Goal: Contribute content: Add original content to the website for others to see

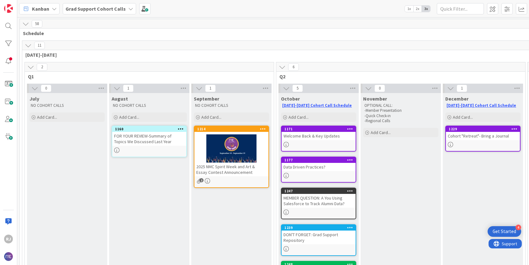
click at [129, 7] on icon at bounding box center [130, 8] width 5 height 5
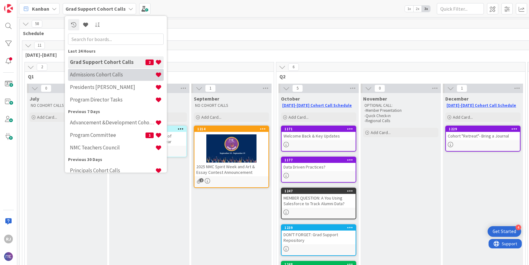
click at [94, 75] on h4 "Admissions Cohort Calls" at bounding box center [112, 75] width 85 height 6
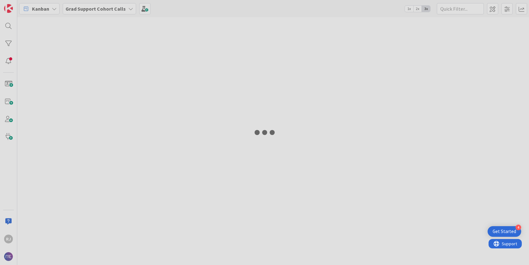
click at [93, 7] on div at bounding box center [264, 132] width 529 height 265
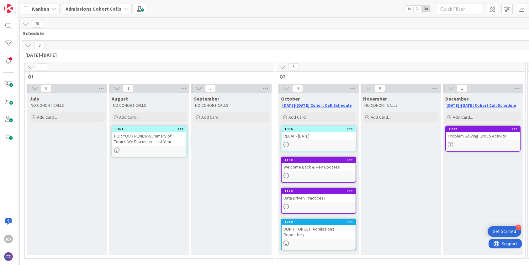
click at [319, 140] on div "RECAP- October 9th" at bounding box center [319, 136] width 74 height 8
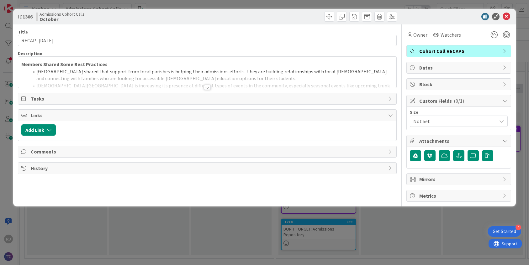
click at [208, 87] on div at bounding box center [207, 87] width 7 height 5
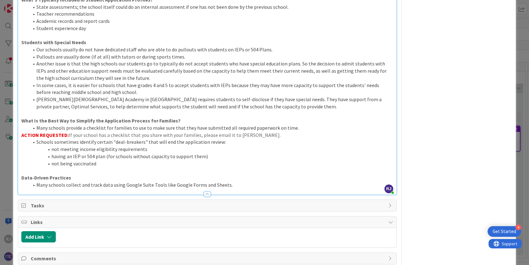
scroll to position [303, 0]
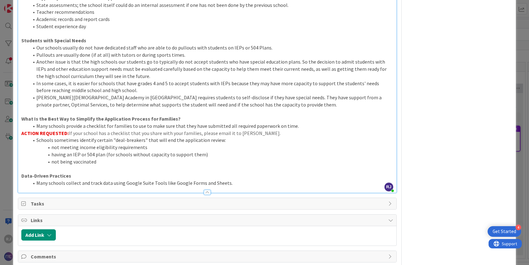
click at [106, 158] on li "not being vaccinated" at bounding box center [211, 161] width 365 height 7
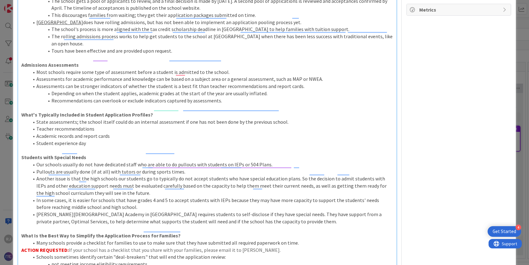
scroll to position [95, 0]
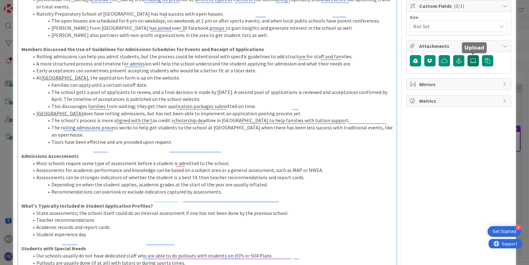
click at [477, 60] on label at bounding box center [473, 60] width 11 height 11
click at [468, 55] on input "file" at bounding box center [468, 55] width 0 height 0
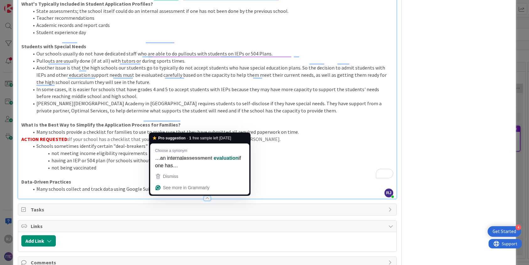
scroll to position [301, 0]
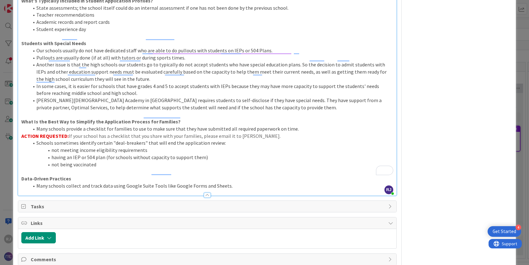
click at [45, 168] on p "To enrich screen reader interactions, please activate Accessibility in Grammarl…" at bounding box center [207, 171] width 372 height 7
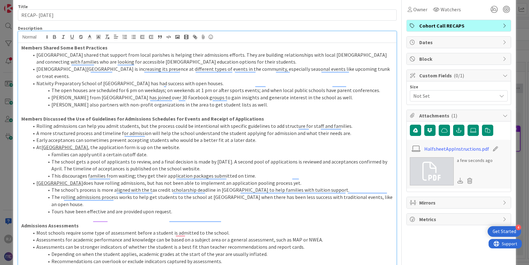
scroll to position [19, 0]
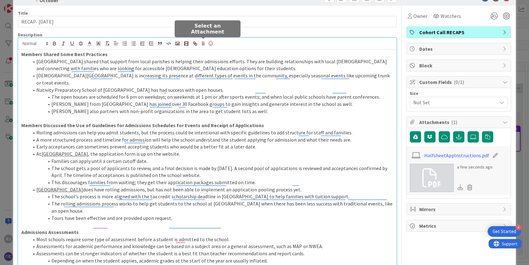
click at [204, 43] on icon at bounding box center [204, 43] width 8 height 9
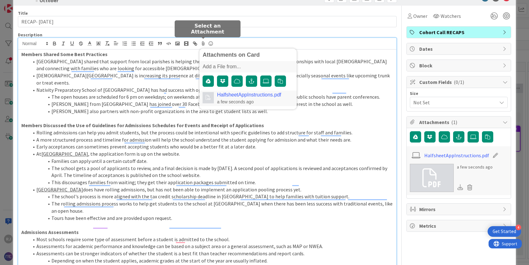
click at [239, 94] on link "HalfsheetAppInstructions.pdf" at bounding box center [249, 95] width 64 height 6
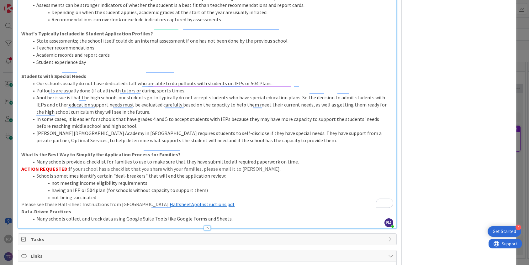
scroll to position [299, 0]
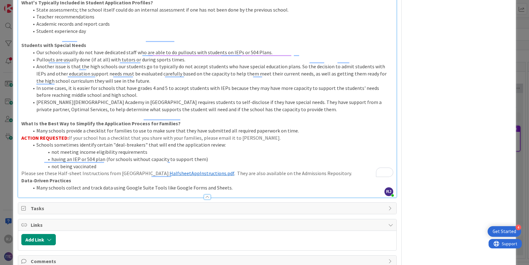
click at [21, 170] on p "Please see these Half-sheet Instructions from Imago Dei Middle School: ﻿ Halfsh…" at bounding box center [207, 173] width 372 height 7
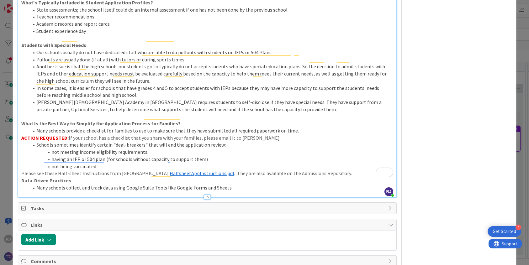
click at [355, 170] on p "Please see these Half-sheet Instructions from Imago Dei Middle School: ﻿ Halfsh…" at bounding box center [207, 173] width 372 height 7
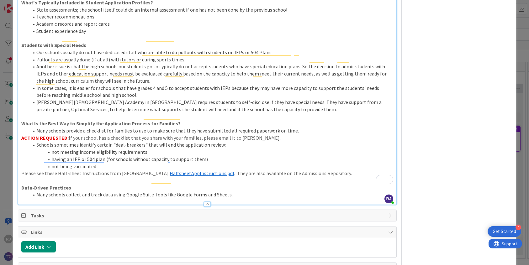
click at [21, 170] on p "Please see these Half-sheet Instructions from Imago Dei Middle School: ﻿ Halfsh…" at bounding box center [207, 173] width 372 height 7
drag, startPoint x: 35, startPoint y: 160, endPoint x: 21, endPoint y: 158, distance: 13.7
click at [21, 170] on p "NOTE: Please see these Half-sheet Instructions from Imago Dei Middle School: ﻿ …" at bounding box center [207, 173] width 372 height 7
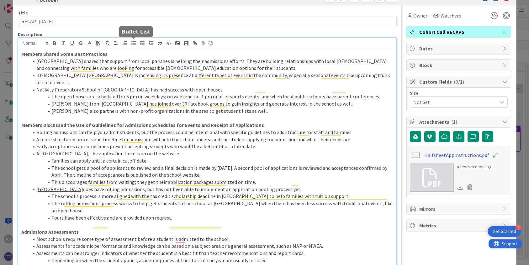
scroll to position [17, 0]
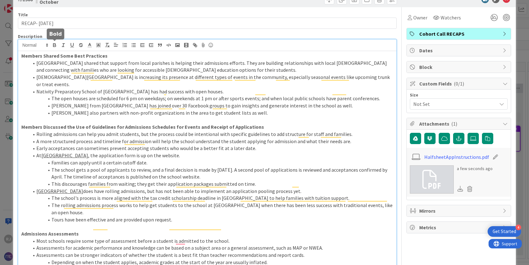
click at [56, 43] on icon "button" at bounding box center [55, 45] width 6 height 6
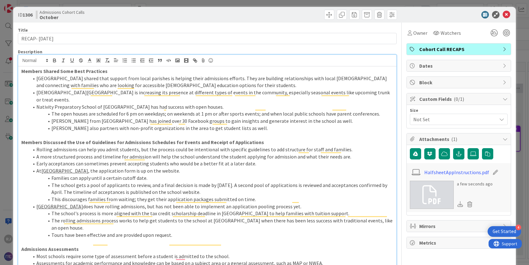
scroll to position [0, 0]
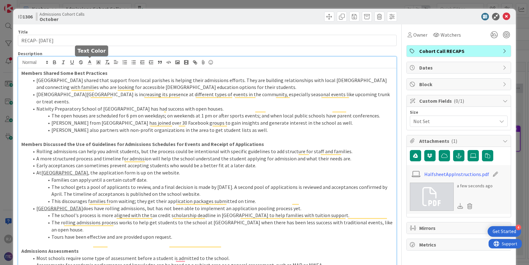
click at [90, 62] on line at bounding box center [90, 62] width 2 height 0
click at [123, 71] on span at bounding box center [121, 70] width 5 height 5
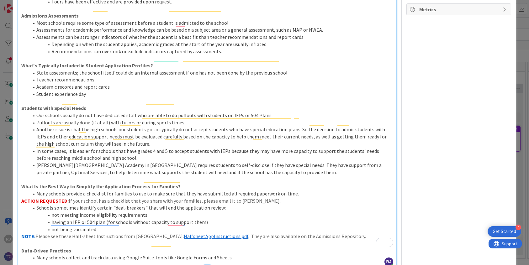
scroll to position [313, 0]
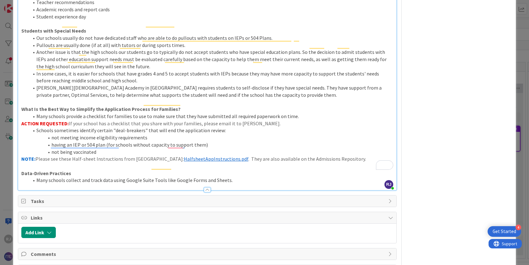
click at [177, 170] on p "Data-Driven Practices" at bounding box center [207, 173] width 372 height 7
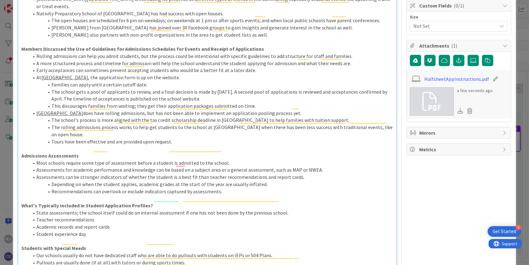
scroll to position [0, 0]
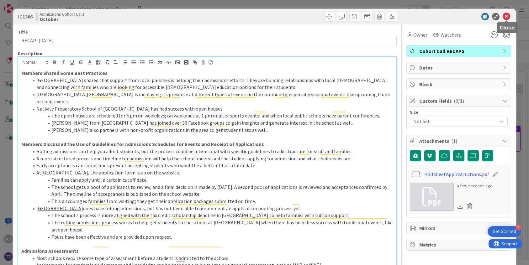
click at [506, 15] on icon at bounding box center [507, 17] width 8 height 8
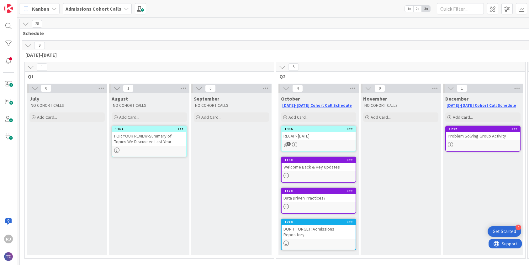
click at [334, 137] on div "RECAP- October 9th" at bounding box center [319, 136] width 74 height 8
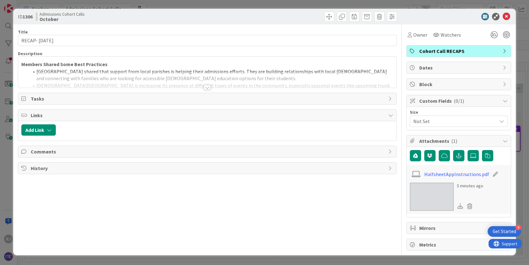
click at [209, 87] on div at bounding box center [207, 87] width 7 height 5
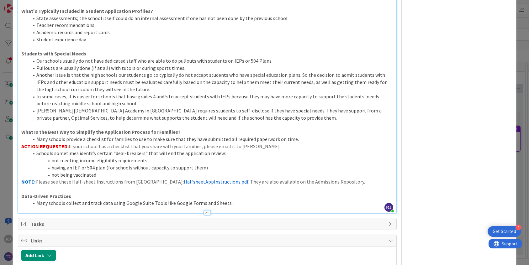
scroll to position [291, 0]
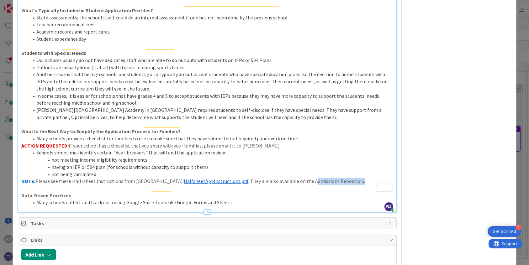
drag, startPoint x: 313, startPoint y: 168, endPoint x: 359, endPoint y: 168, distance: 46.8
click at [360, 178] on p "NOTE: Please see these Half-sheet Instructions from Imago Dei Middle School: ﻿ …" at bounding box center [207, 181] width 372 height 7
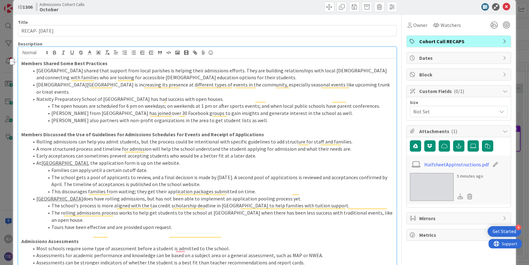
scroll to position [0, 0]
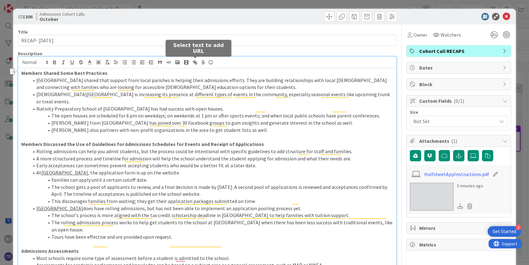
click at [197, 62] on icon "button" at bounding box center [196, 63] width 2 height 2
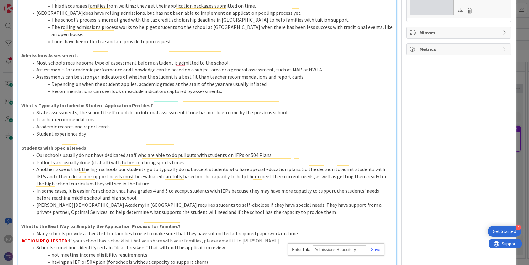
paste input "https://nativitymiguel.notion.site/e6dc81bb006848bbb0963dc1a77dcfe1?v=78f55e562…"
type input "https://nativitymiguel.notion.site/e6dc81bb006848bbb0963dc1a77dcfe1?v=78f55e562…"
click at [374, 249] on link at bounding box center [373, 250] width 14 height 5
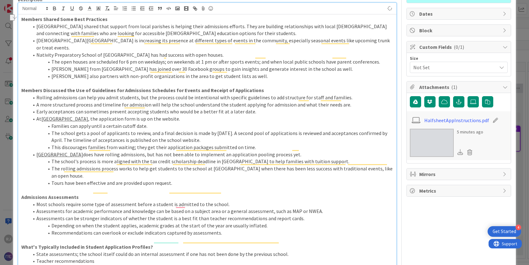
scroll to position [0, 0]
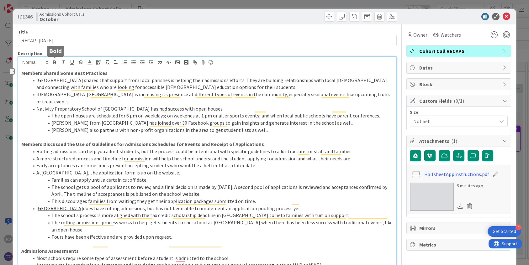
click at [56, 60] on icon "button" at bounding box center [55, 63] width 6 height 6
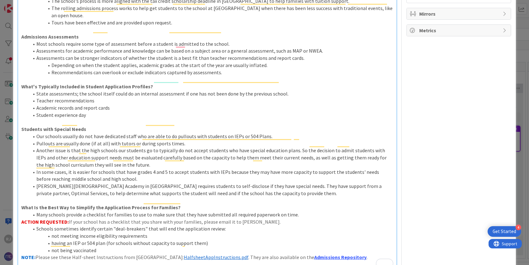
scroll to position [275, 0]
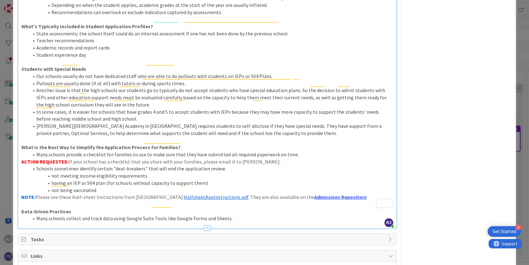
click at [266, 215] on li "Many schools collect and track data using Google Suite Tools like Google Forms …" at bounding box center [211, 218] width 365 height 7
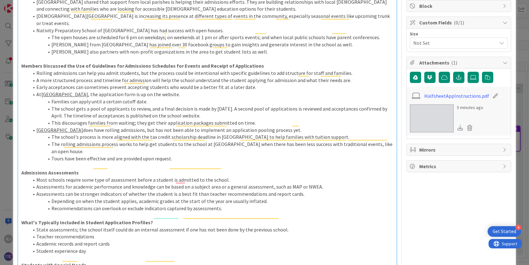
scroll to position [0, 0]
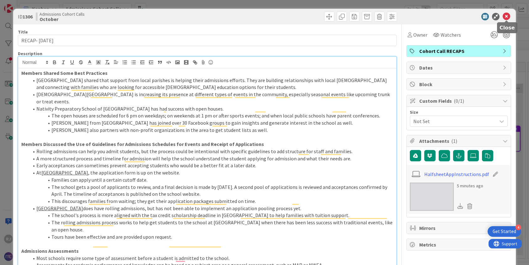
click at [509, 15] on icon at bounding box center [507, 17] width 8 height 8
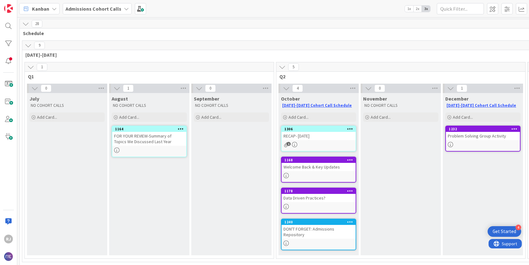
click at [117, 8] on b "Admissions Cohort Calls" at bounding box center [94, 9] width 56 height 6
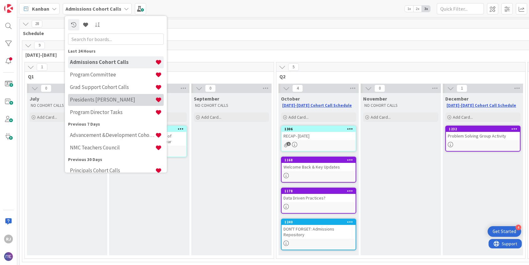
click at [106, 99] on h4 "Presidents [PERSON_NAME]" at bounding box center [112, 100] width 85 height 6
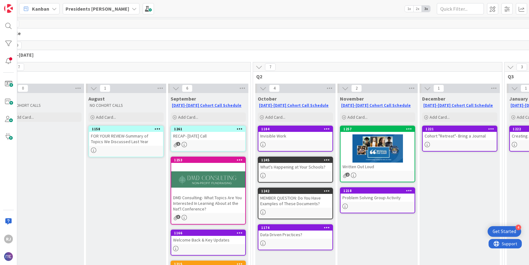
scroll to position [0, 24]
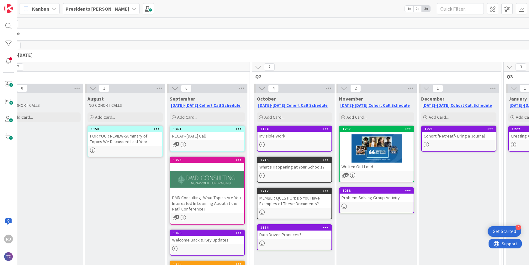
click at [447, 138] on div "Cohort "Retreat"- Bring a Journal" at bounding box center [459, 136] width 74 height 8
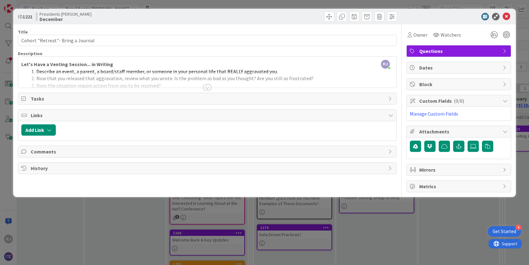
click at [206, 87] on div at bounding box center [207, 87] width 7 height 5
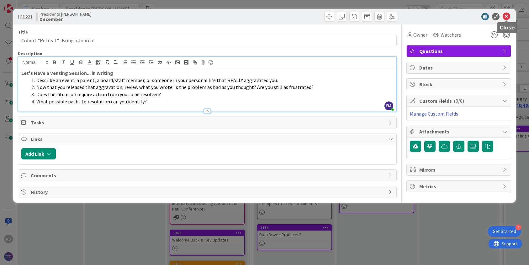
click at [508, 16] on icon at bounding box center [507, 17] width 8 height 8
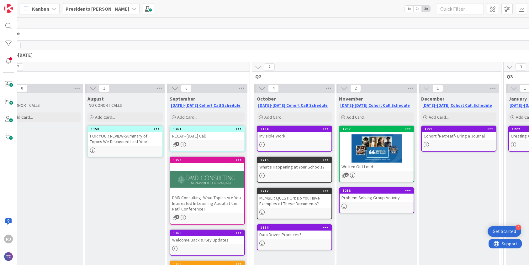
click at [92, 10] on b "Presidents [PERSON_NAME]" at bounding box center [98, 9] width 64 height 6
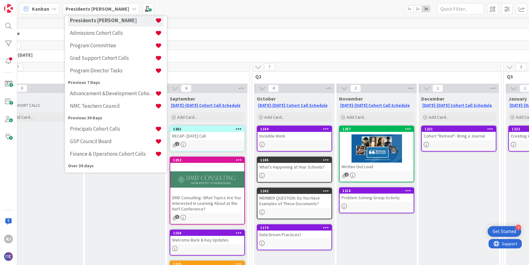
scroll to position [48, 0]
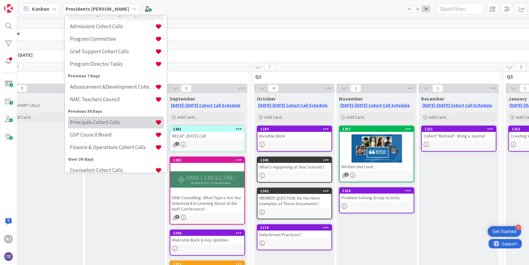
click at [94, 122] on h4 "Principals Cohort Calls" at bounding box center [112, 122] width 85 height 6
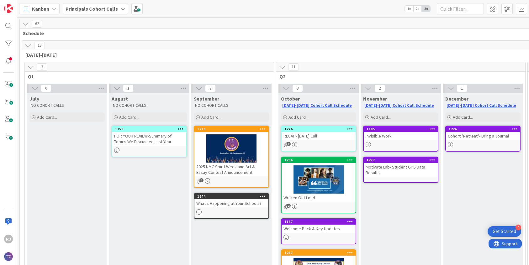
click at [88, 7] on b "Principals Cohort Calls" at bounding box center [92, 9] width 52 height 6
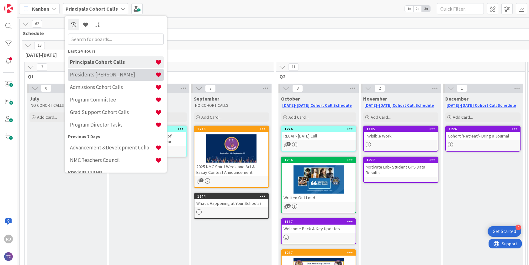
click at [93, 74] on h4 "Presidents [PERSON_NAME]" at bounding box center [112, 75] width 85 height 6
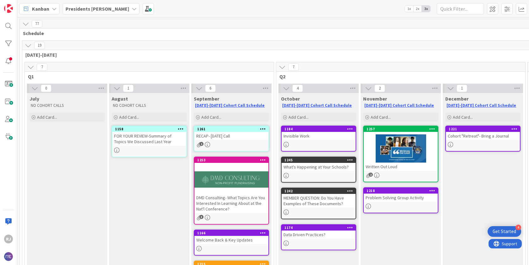
click at [392, 158] on div at bounding box center [401, 149] width 74 height 28
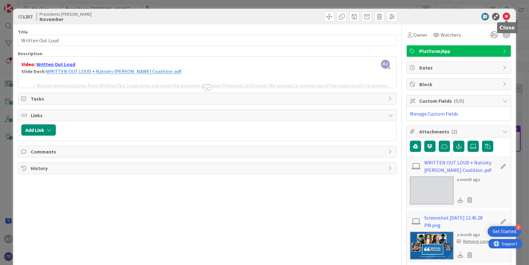
click at [507, 14] on icon at bounding box center [507, 17] width 8 height 8
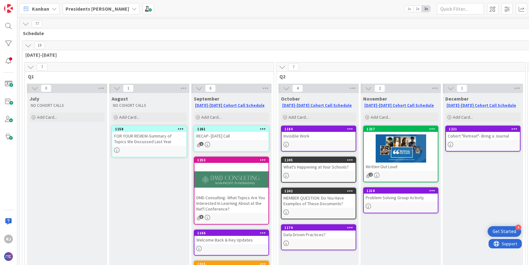
click at [87, 7] on b "Presidents [PERSON_NAME]" at bounding box center [98, 9] width 64 height 6
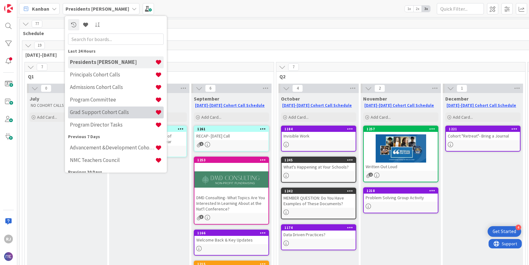
click at [92, 111] on h4 "Grad Support Cohort Calls" at bounding box center [112, 112] width 85 height 6
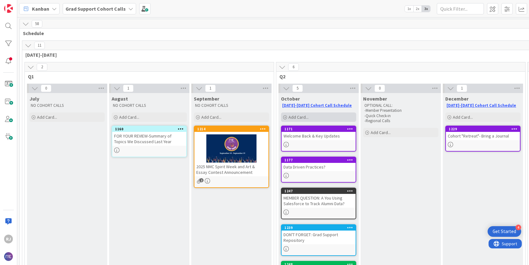
click at [311, 116] on div "Add Card..." at bounding box center [318, 117] width 75 height 9
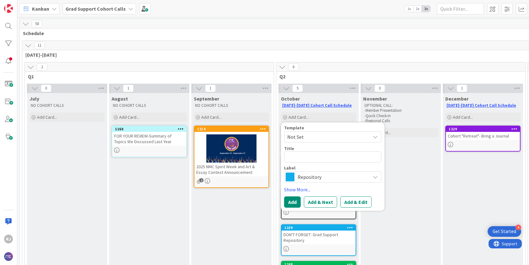
click at [318, 175] on span "Repository" at bounding box center [333, 177] width 70 height 9
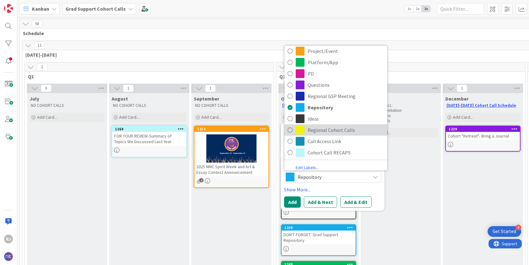
scroll to position [24, 0]
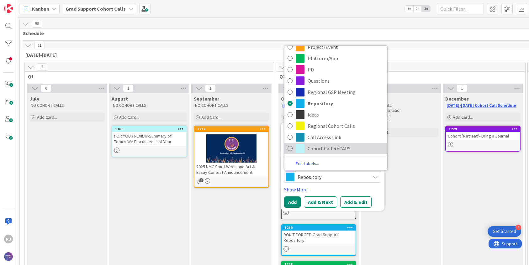
click at [315, 143] on link "Cohort Call RECAPS" at bounding box center [336, 148] width 103 height 11
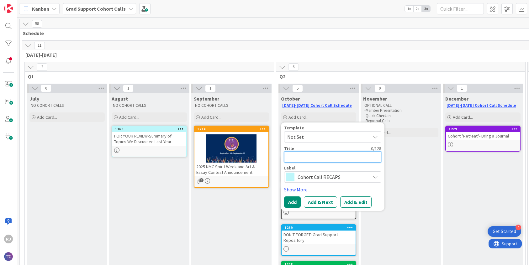
click at [307, 160] on textarea at bounding box center [332, 157] width 97 height 11
type textarea "x"
type textarea "R"
type textarea "x"
type textarea "RE"
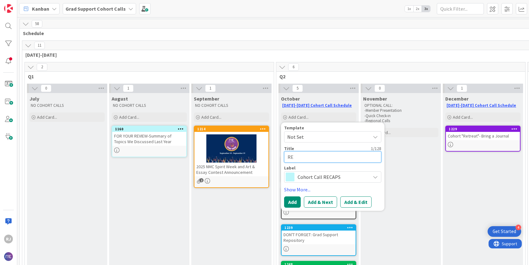
type textarea "x"
type textarea "REC"
type textarea "x"
type textarea "RECAP"
type textarea "x"
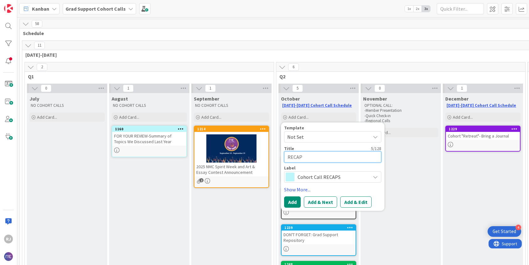
type textarea "RECAP-"
type textarea "x"
type textarea "RECAP-"
type textarea "x"
type textarea "RECAP- O"
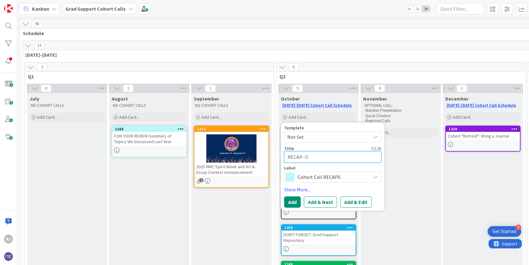
type textarea "x"
type textarea "RECAP- Oc"
type textarea "x"
type textarea "RECAP- Octo"
type textarea "x"
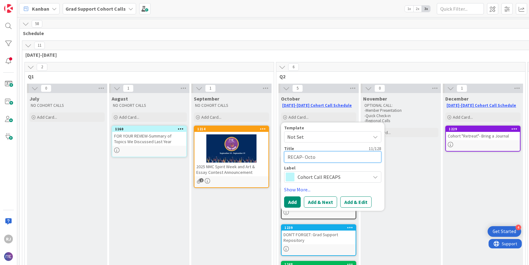
type textarea "RECAP- Octob"
type textarea "x"
type textarea "RECAP- Octobe"
type textarea "x"
type textarea "RECAP- October"
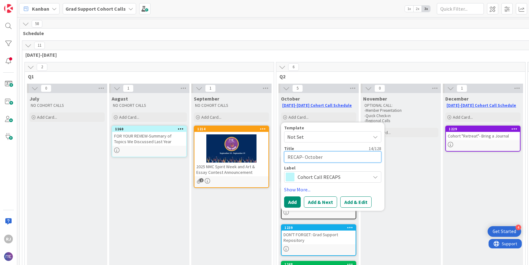
type textarea "x"
type textarea "RECAP- October"
type textarea "x"
type textarea "RECAP- October 1"
type textarea "x"
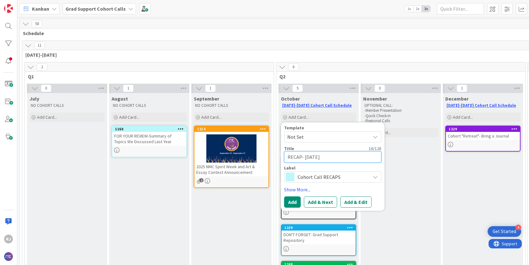
type textarea "RECAP- October 14"
type textarea "x"
type textarea "RECAP- October 14"
type textarea "x"
type textarea "RECAP- October 14 C"
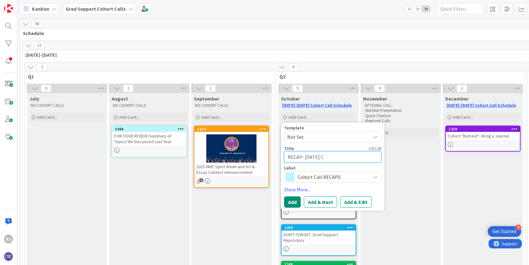
type textarea "x"
type textarea "RECAP- October 14 Ca"
type textarea "x"
type textarea "RECAP- October 14 C"
type textarea "x"
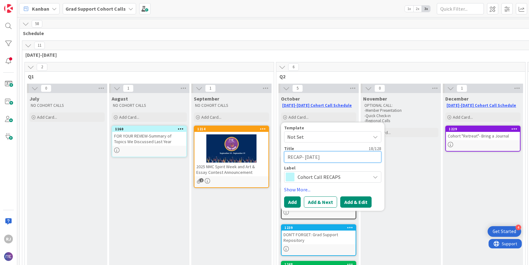
type textarea "RECAP- October 14"
click at [357, 204] on button "Add & Edit" at bounding box center [355, 202] width 31 height 11
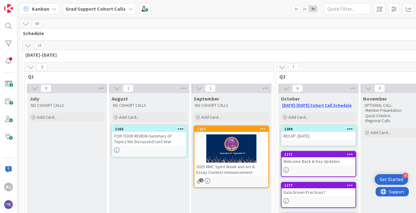
click at [103, 9] on b "Grad Support Cohort Calls" at bounding box center [96, 9] width 60 height 6
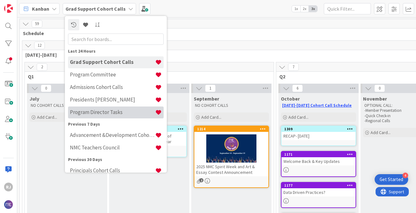
click at [102, 113] on h4 "Program Director Tasks" at bounding box center [112, 112] width 85 height 6
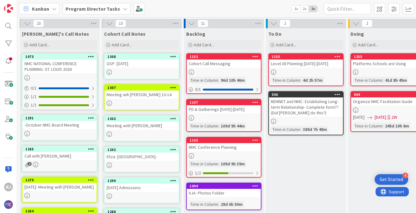
click at [149, 66] on div "GSP- OCTOBER 14" at bounding box center [142, 64] width 74 height 8
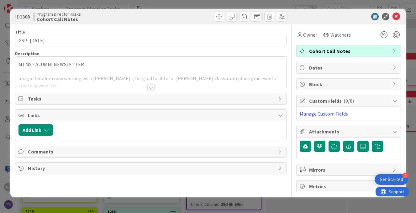
click at [152, 87] on div at bounding box center [150, 87] width 7 height 5
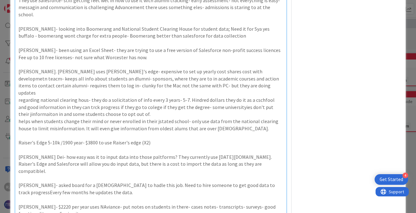
scroll to position [454, 0]
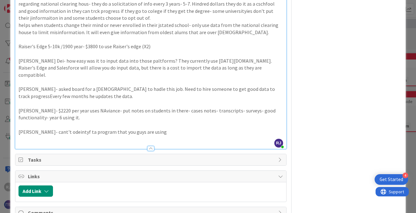
click at [177, 129] on p "Steeve Joazard- cant't odeintyf ta program that you guys are using" at bounding box center [151, 132] width 265 height 7
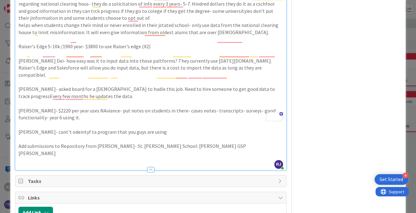
drag, startPoint x: 256, startPoint y: 110, endPoint x: 184, endPoint y: 111, distance: 72.2
click at [184, 143] on p "Add submissions to Repository from Marisa Garvin- St. Andrew Nativity School: M…" at bounding box center [151, 150] width 265 height 14
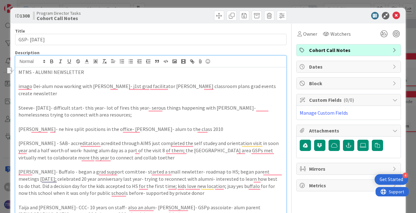
scroll to position [0, 0]
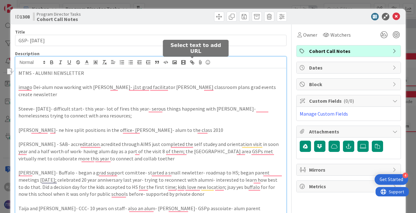
click at [194, 61] on icon "button" at bounding box center [193, 63] width 6 height 6
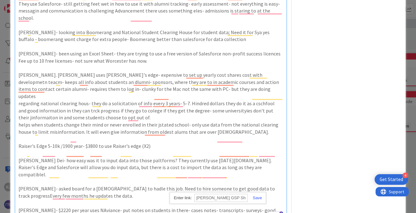
paste input "https://drive.google.com/drive/folders/1XVXf9_QjsbAPPqrwz6C0IBK1a9o7NjSQ?usp=sh…"
type input "https://drive.google.com/drive/folders/1XVXf9_QjsbAPPqrwz6C0IBK1a9o7NjSQ?usp=sh…"
click at [255, 198] on link at bounding box center [255, 198] width 14 height 5
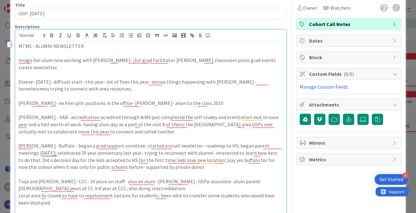
scroll to position [0, 0]
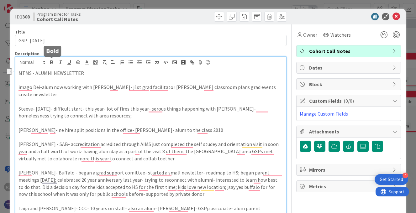
click at [53, 62] on icon "button" at bounding box center [52, 63] width 3 height 2
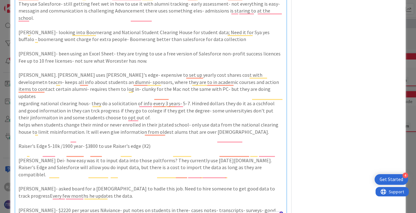
click at [251, 200] on p "To enrich screen reader interactions, please activate Accessibility in Grammarl…" at bounding box center [151, 203] width 265 height 7
